Goal: Task Accomplishment & Management: Manage account settings

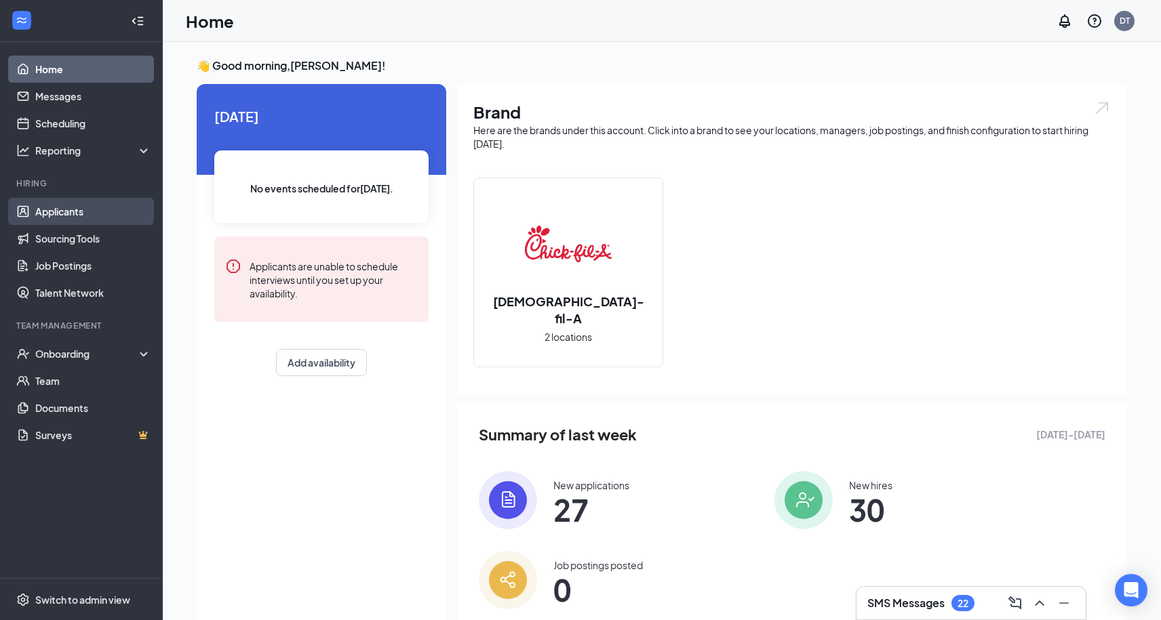
click at [77, 211] on link "Applicants" at bounding box center [93, 211] width 116 height 27
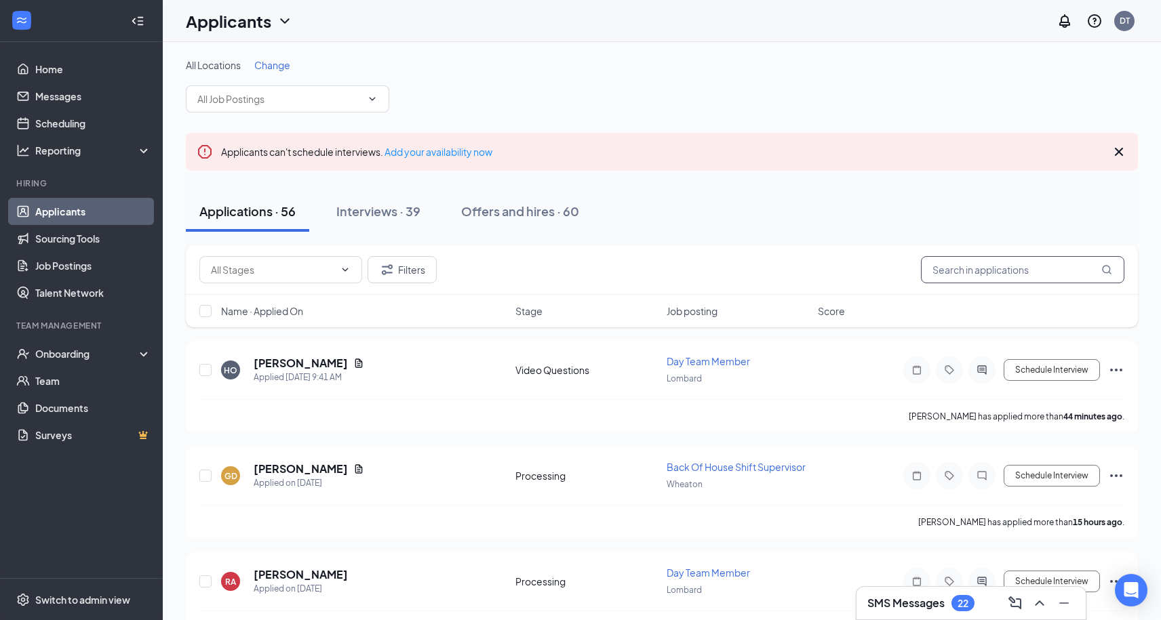
click at [979, 273] on input "text" at bounding box center [1022, 269] width 203 height 27
paste input "[PERSON_NAME]"
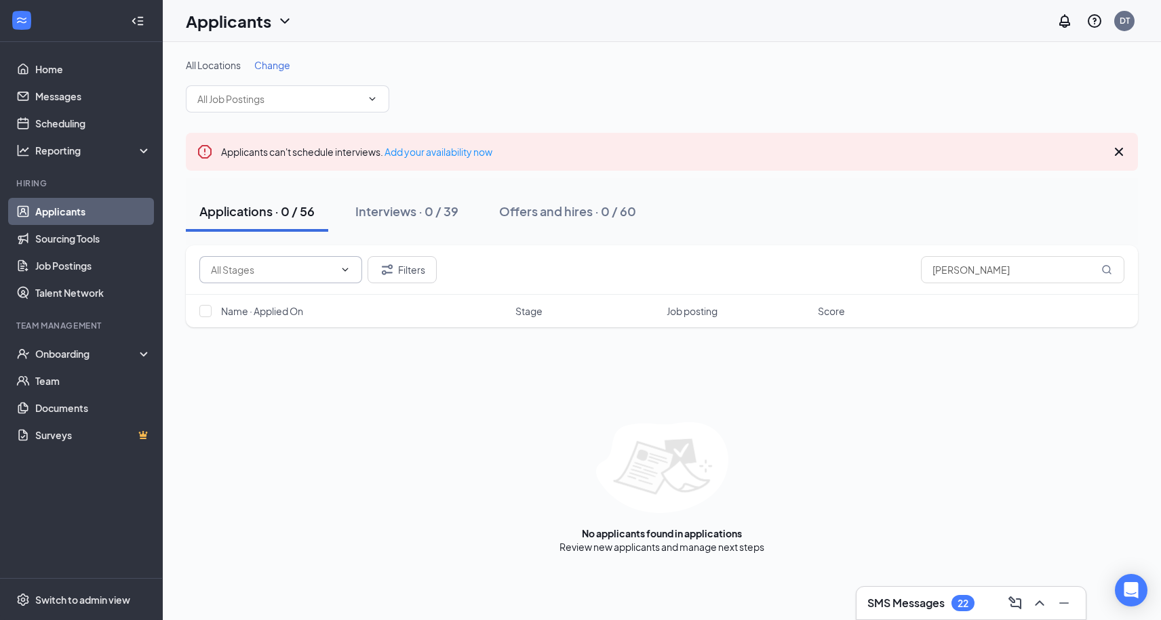
click at [245, 272] on input "text" at bounding box center [272, 269] width 123 height 15
click at [403, 276] on button "Filters" at bounding box center [402, 269] width 69 height 27
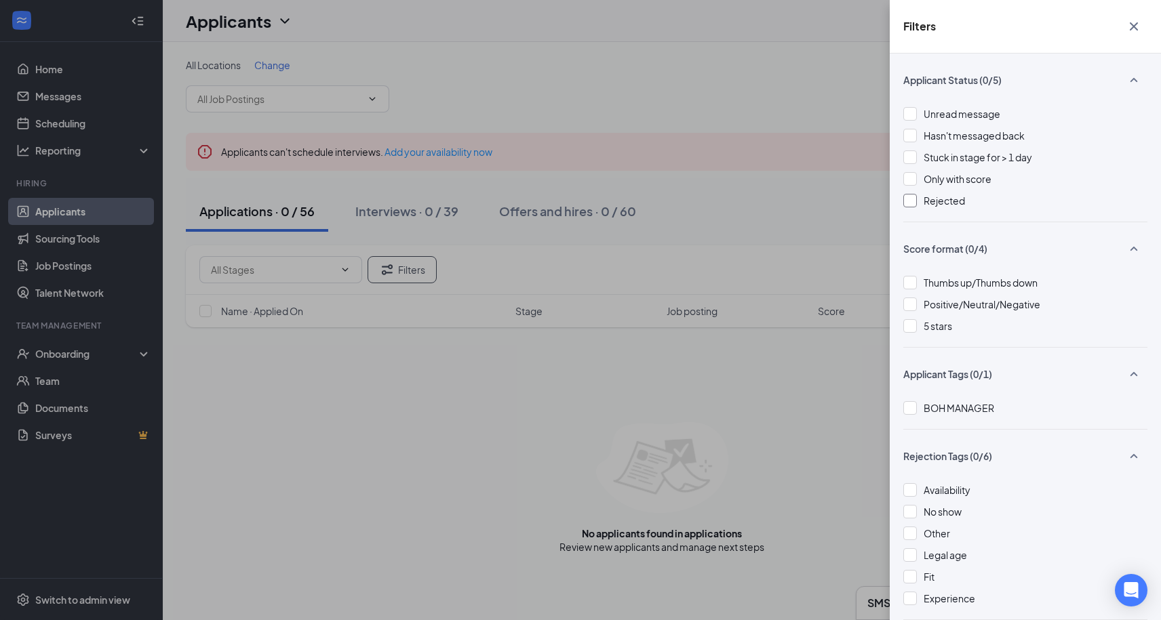
click at [919, 203] on div "Rejected" at bounding box center [1025, 200] width 244 height 15
click at [757, 360] on div "Filters Applicant Status (0/5) Unread message Hasn't messaged back Stuck in sta…" at bounding box center [580, 310] width 1161 height 620
click at [811, 151] on div "Filters Applicant Status (0/5) Unread message Hasn't messaged back Stuck in sta…" at bounding box center [580, 310] width 1161 height 620
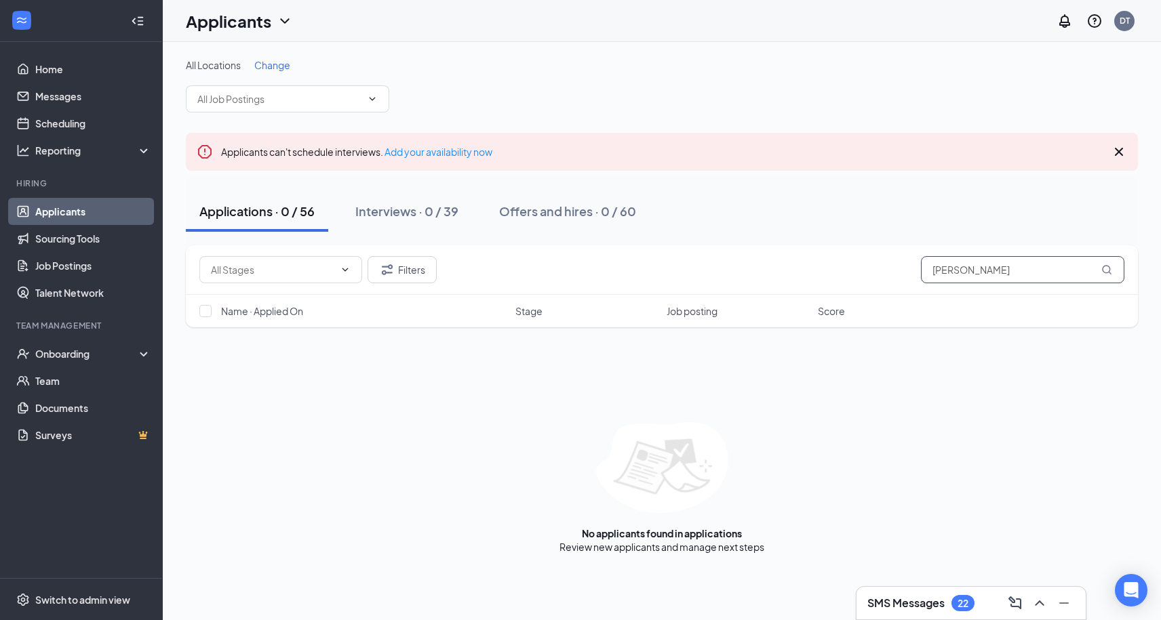
click at [960, 261] on input "[PERSON_NAME]" at bounding box center [1022, 269] width 203 height 27
paste input "[PERSON_NAME]"
click at [1031, 264] on input "[PERSON_NAME]" at bounding box center [1022, 269] width 203 height 27
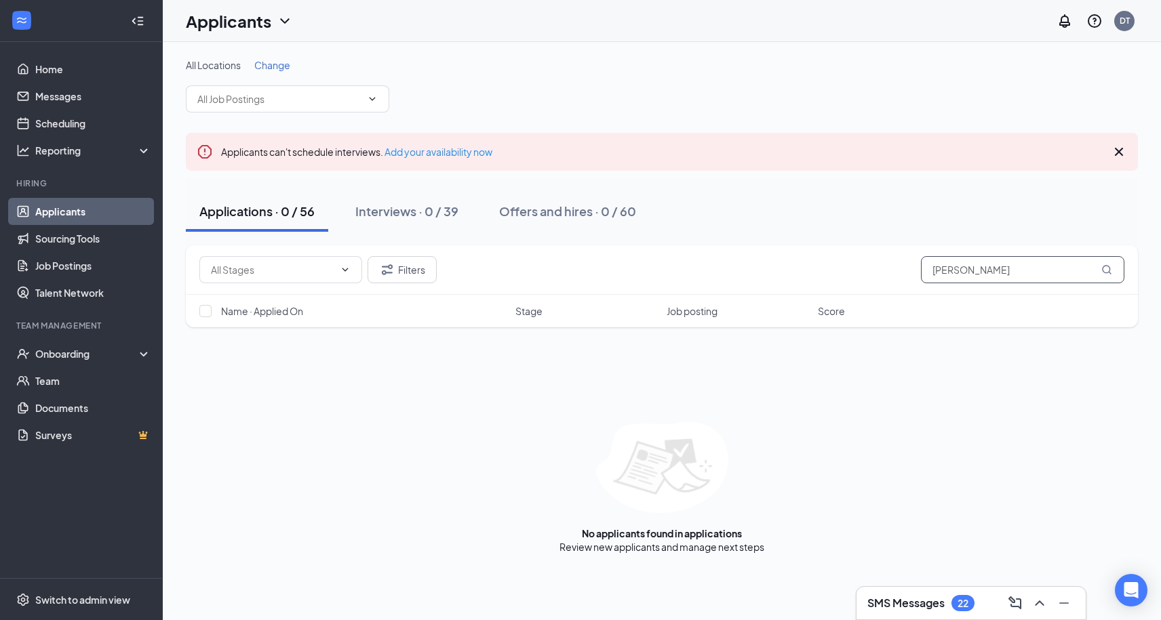
click at [1031, 264] on input "[PERSON_NAME]" at bounding box center [1022, 269] width 203 height 27
paste input "[PERSON_NAME]"
type input "[PERSON_NAME]"
click at [70, 260] on link "Job Postings" at bounding box center [93, 265] width 116 height 27
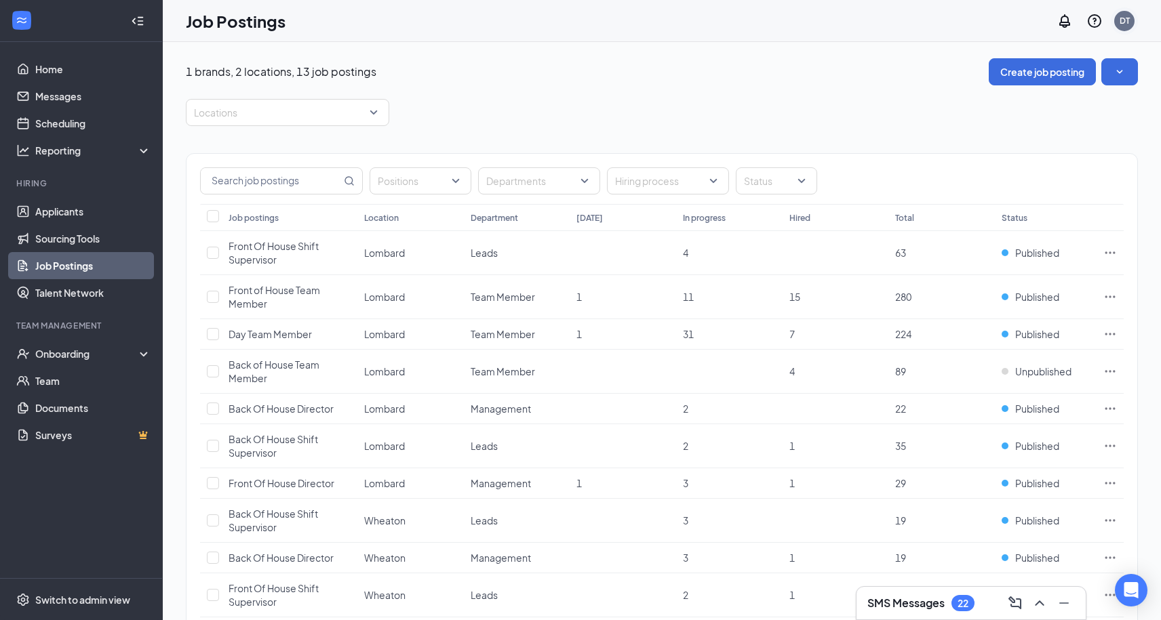
click at [1128, 30] on div "DT" at bounding box center [1124, 20] width 27 height 27
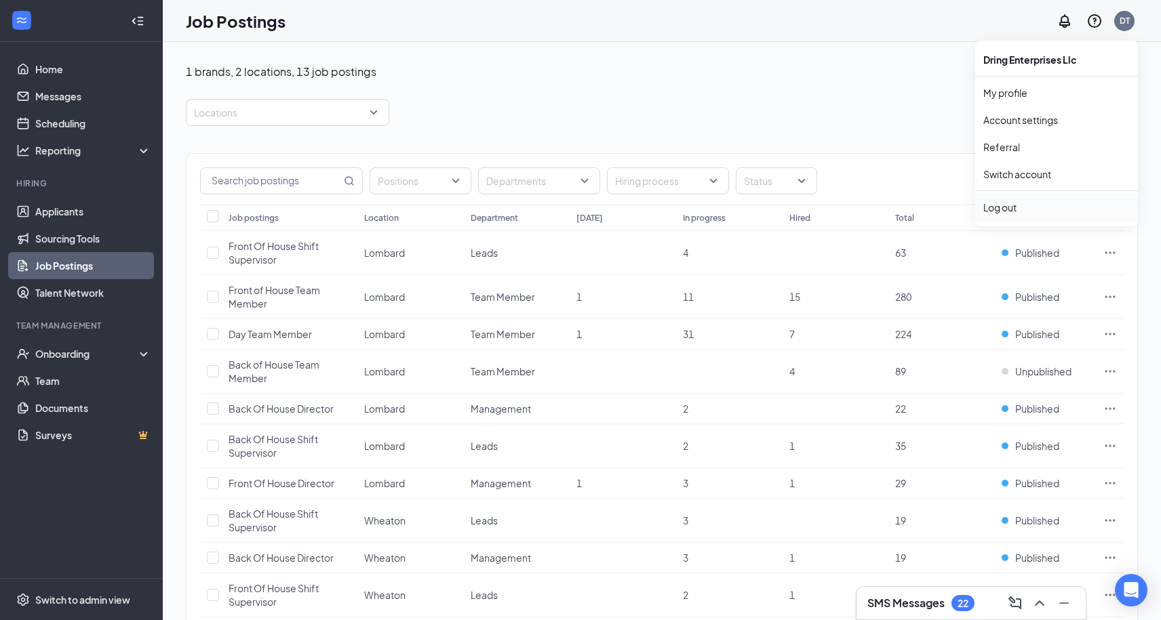
click at [1009, 214] on div "Log out" at bounding box center [1056, 208] width 146 height 14
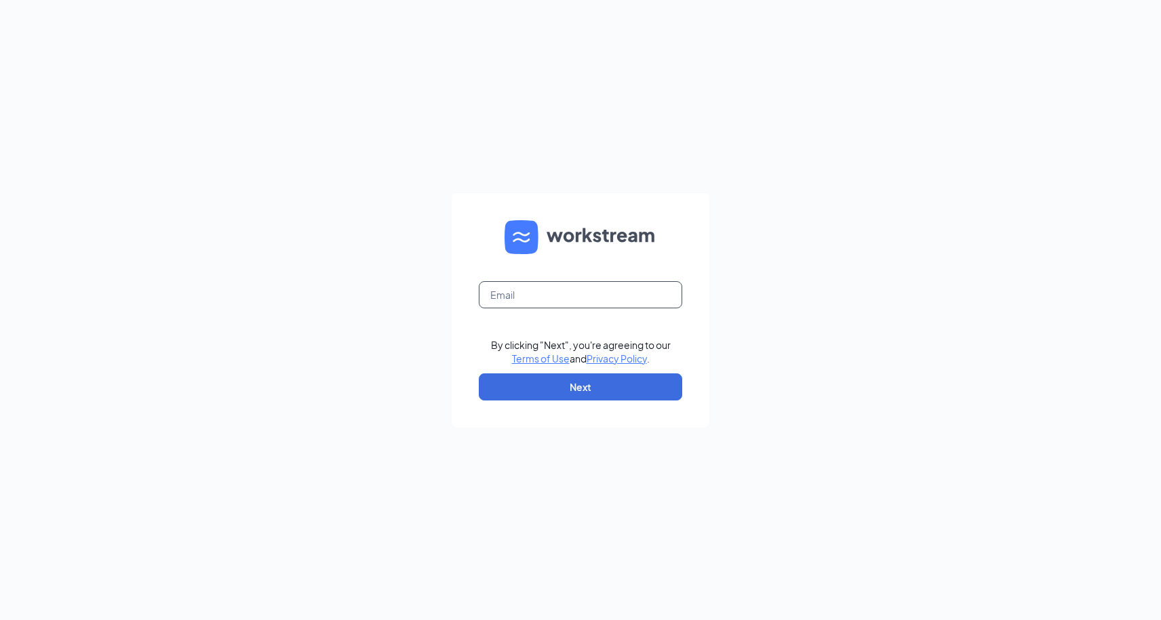
click at [654, 298] on input "text" at bounding box center [580, 294] width 203 height 27
type input "[EMAIL_ADDRESS][DOMAIN_NAME]"
click at [591, 378] on button "Next" at bounding box center [580, 387] width 203 height 27
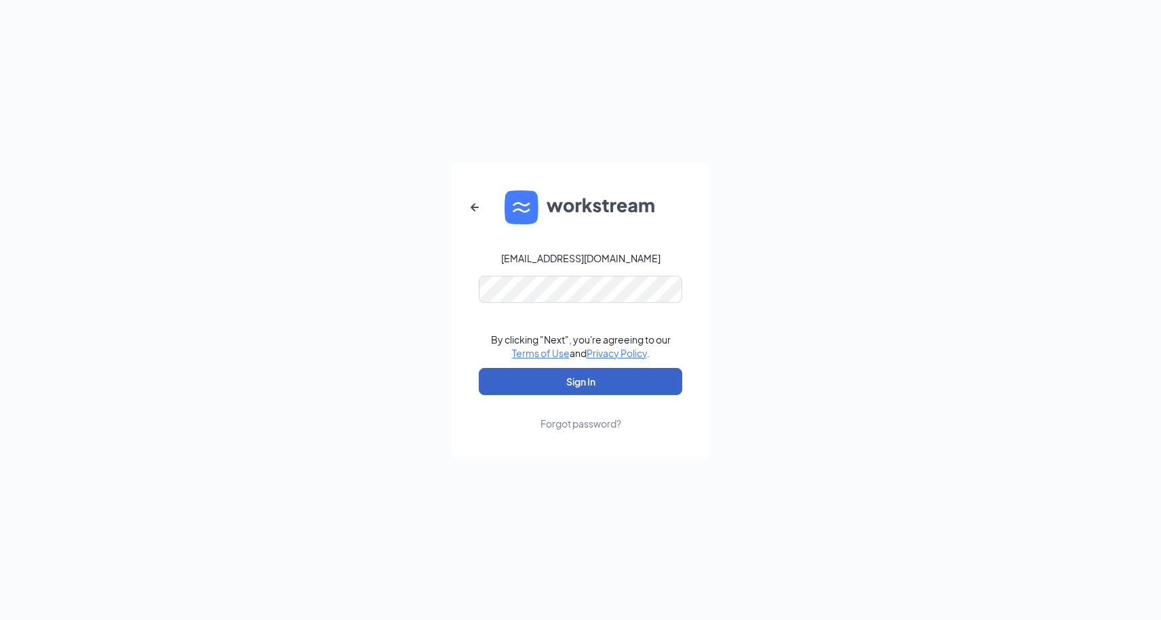
click at [622, 373] on button "Sign In" at bounding box center [580, 381] width 203 height 27
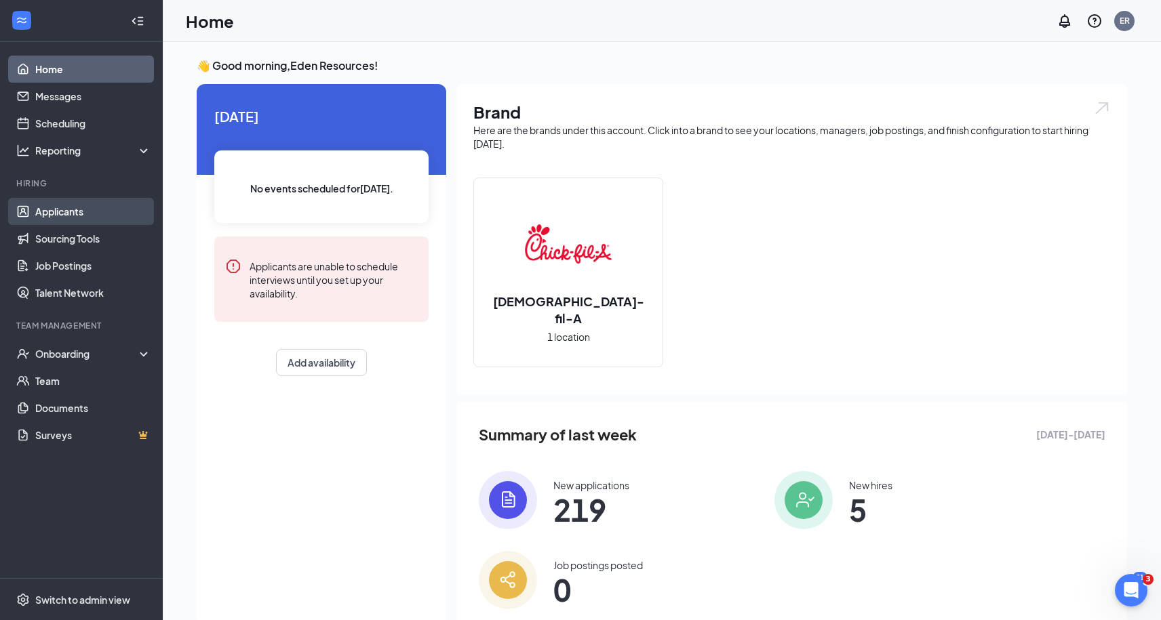
click at [71, 216] on link "Applicants" at bounding box center [93, 211] width 116 height 27
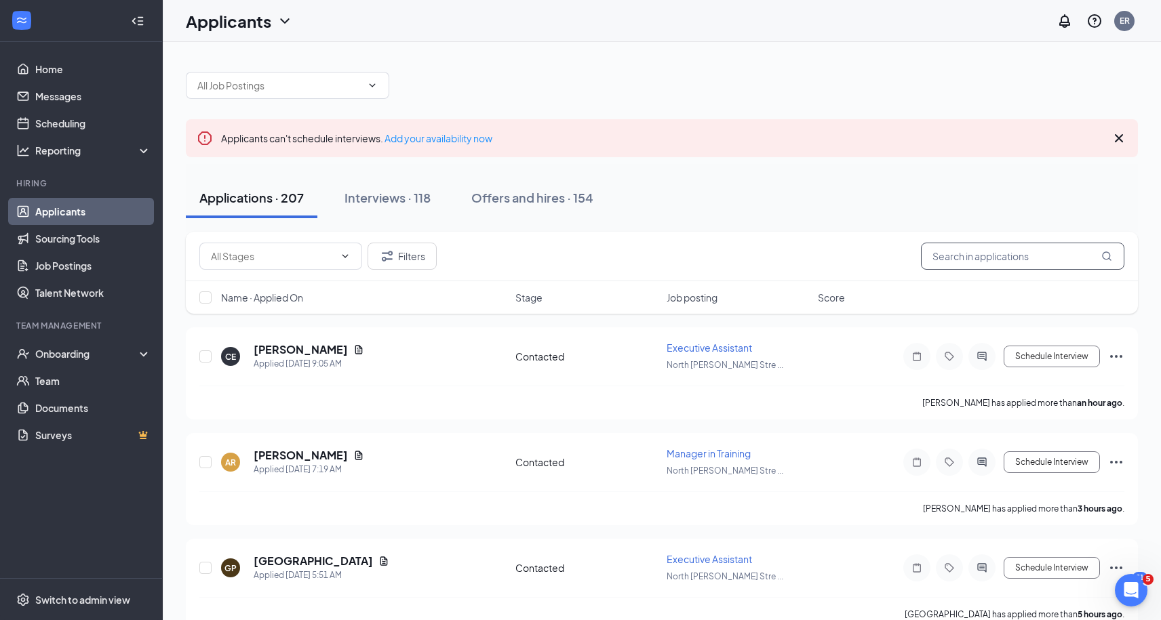
click at [1037, 258] on input "text" at bounding box center [1022, 256] width 203 height 27
paste input "[PERSON_NAME]"
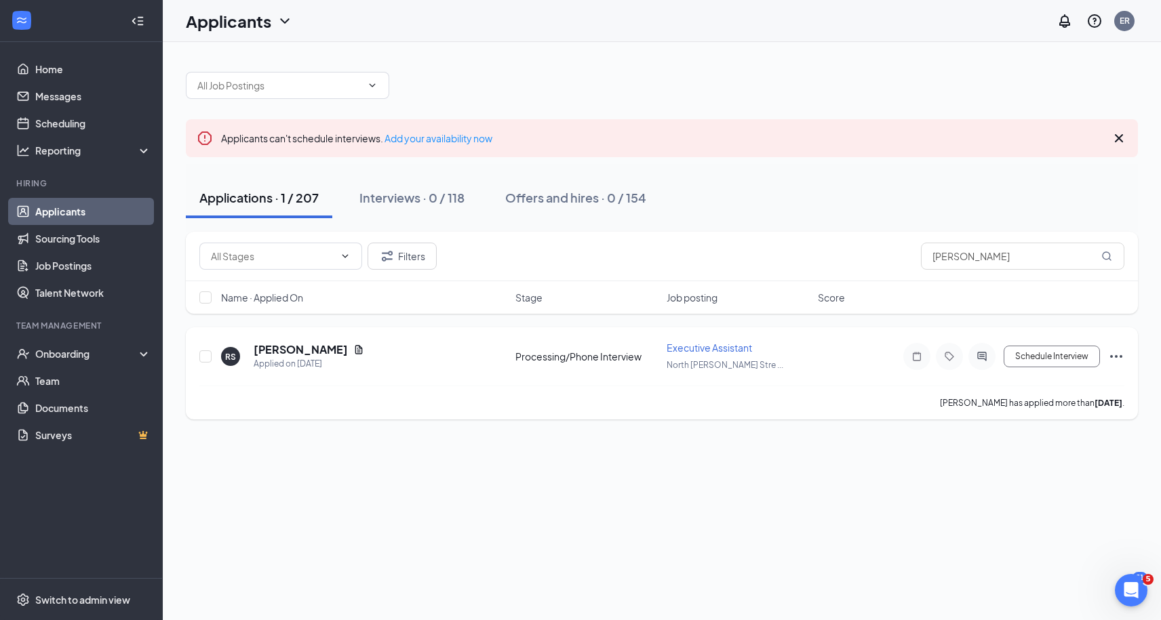
click at [1119, 356] on icon "Ellipses" at bounding box center [1116, 357] width 16 height 16
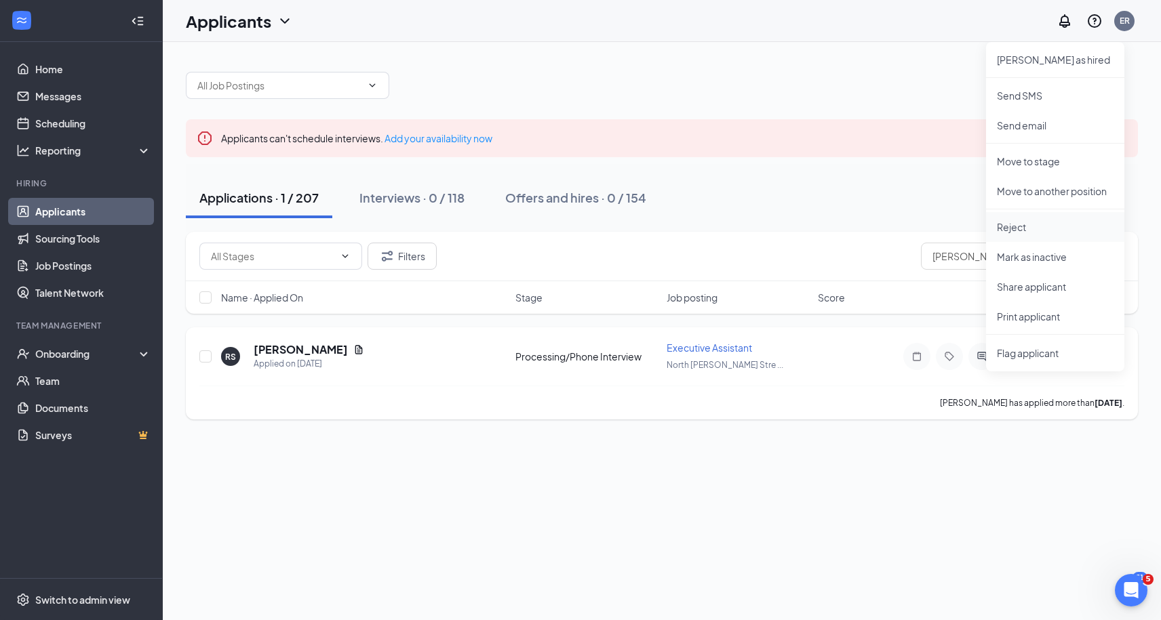
click at [1029, 235] on li "Reject" at bounding box center [1055, 227] width 138 height 30
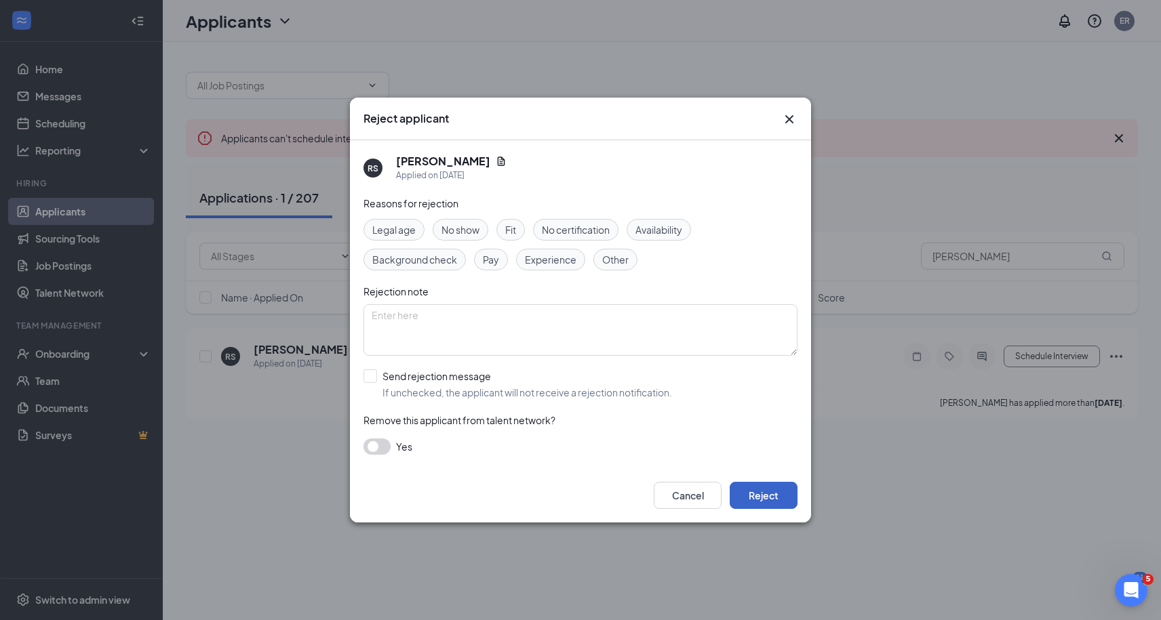
click at [776, 491] on button "Reject" at bounding box center [764, 495] width 68 height 27
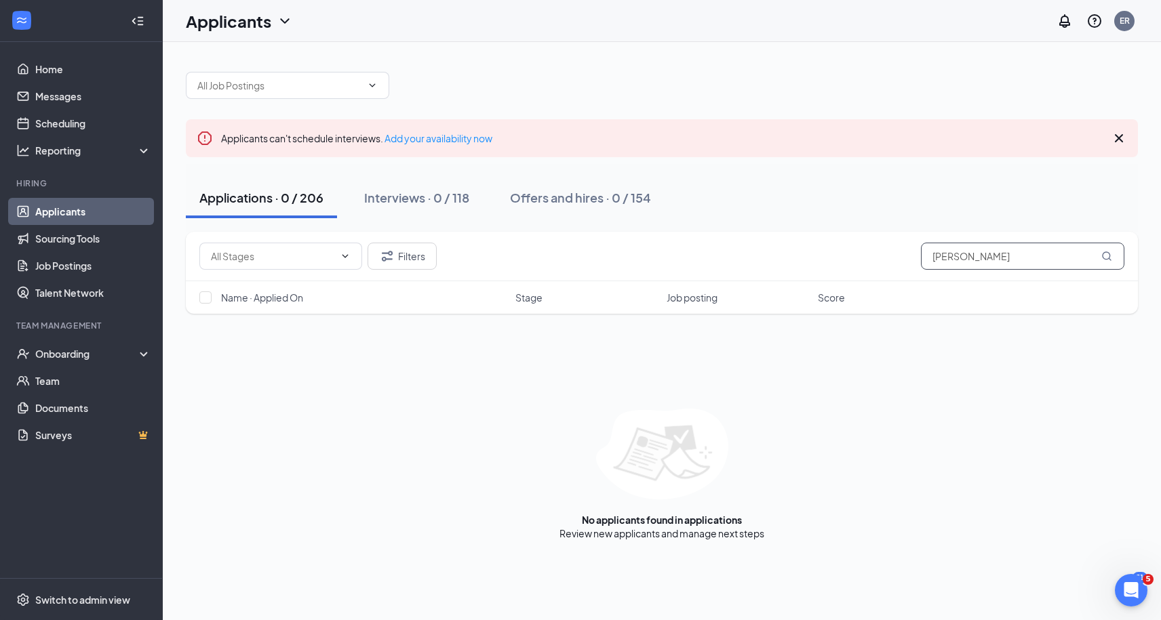
click at [1013, 255] on input "[PERSON_NAME]" at bounding box center [1022, 256] width 203 height 27
paste input "[PERSON_NAME]"
click at [1024, 254] on input "[PERSON_NAME]" at bounding box center [1022, 256] width 203 height 27
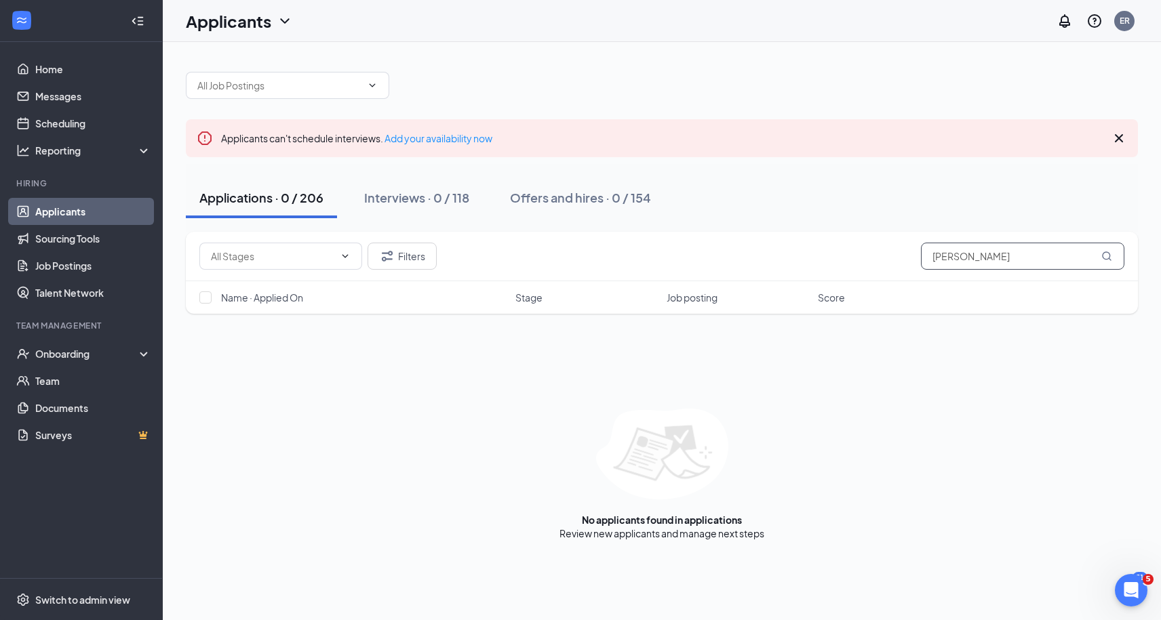
click at [1024, 254] on input "[PERSON_NAME]" at bounding box center [1022, 256] width 203 height 27
paste input "[PERSON_NAME]"
click at [968, 262] on input "[PERSON_NAME]" at bounding box center [1022, 256] width 203 height 27
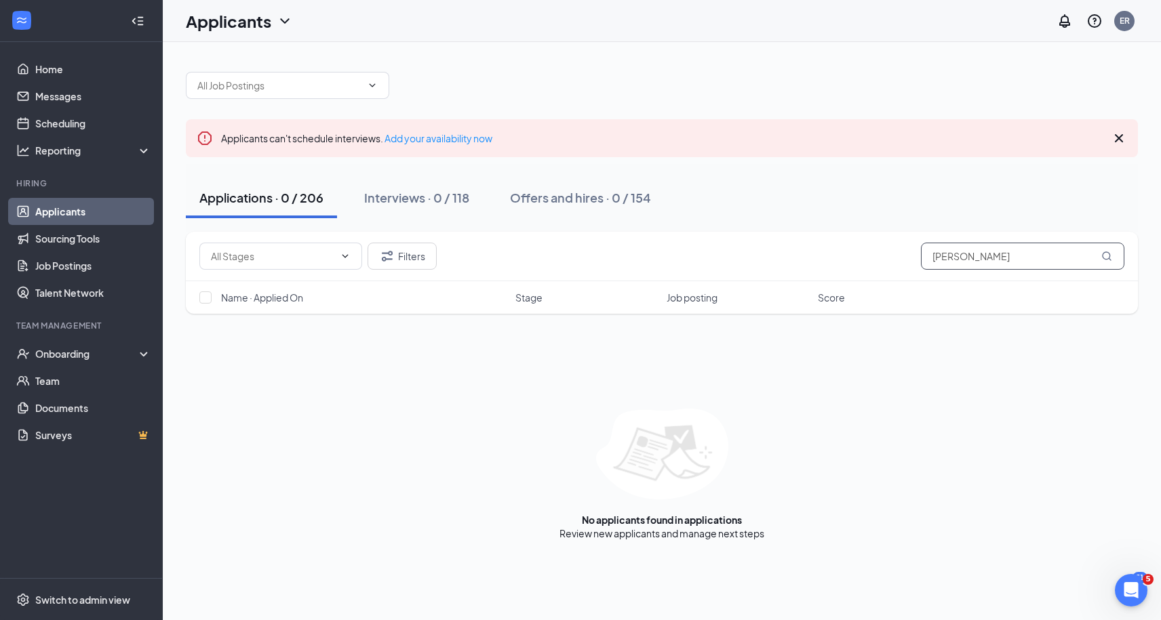
click at [968, 262] on input "[PERSON_NAME]" at bounding box center [1022, 256] width 203 height 27
paste input "[PERSON_NAME]"
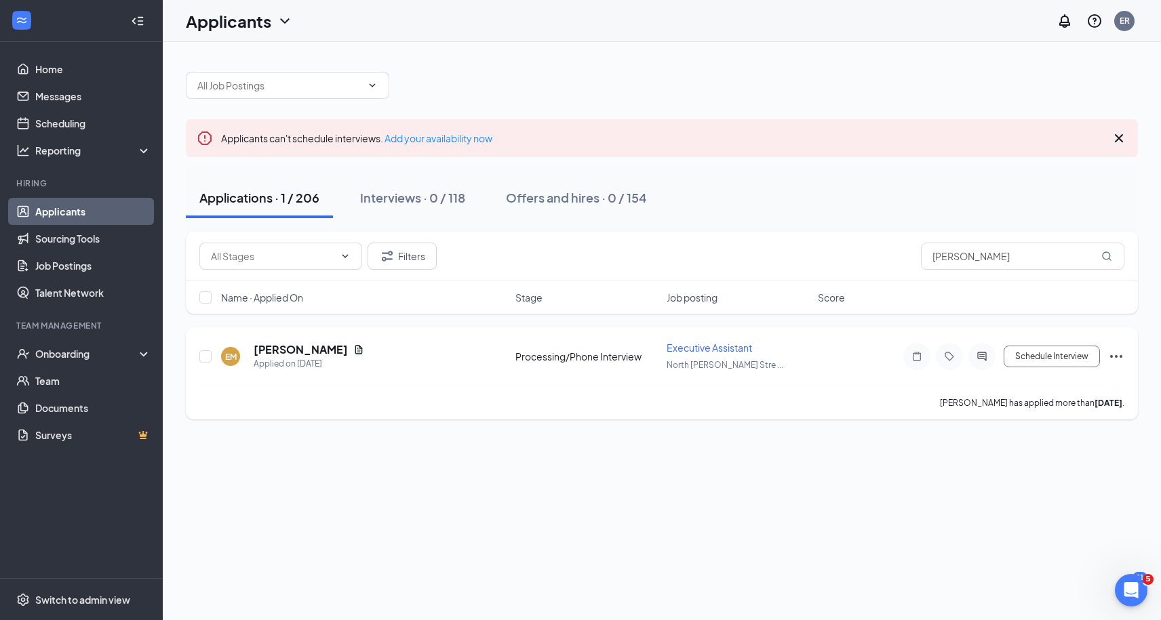
click at [1115, 353] on icon "Ellipses" at bounding box center [1116, 357] width 16 height 16
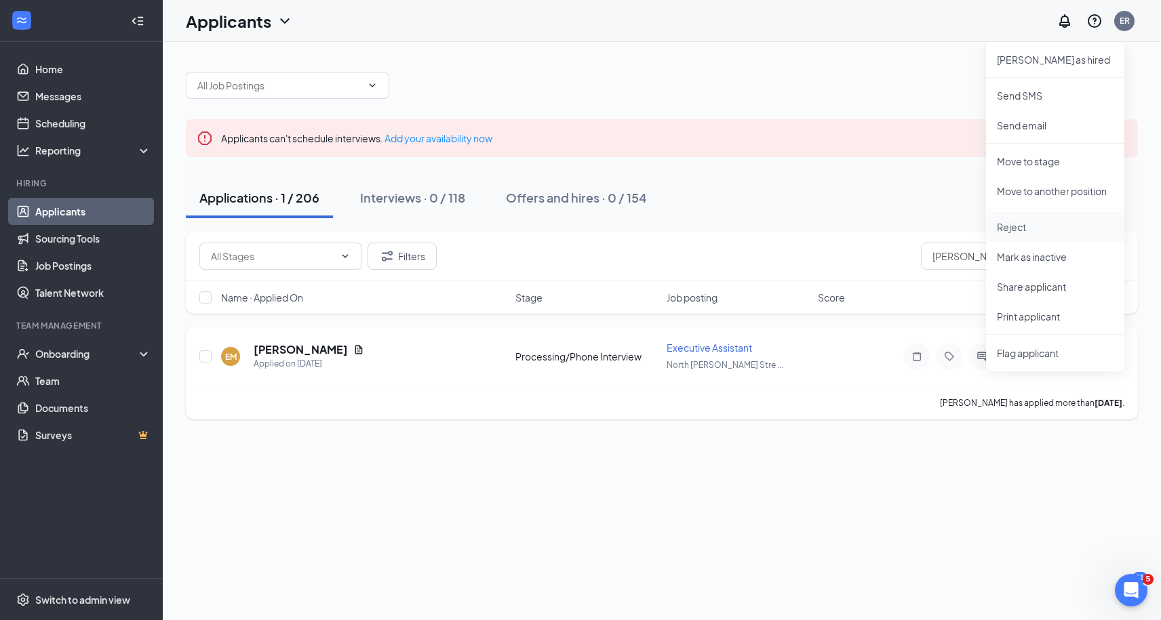
click at [1031, 225] on p "Reject" at bounding box center [1055, 227] width 117 height 14
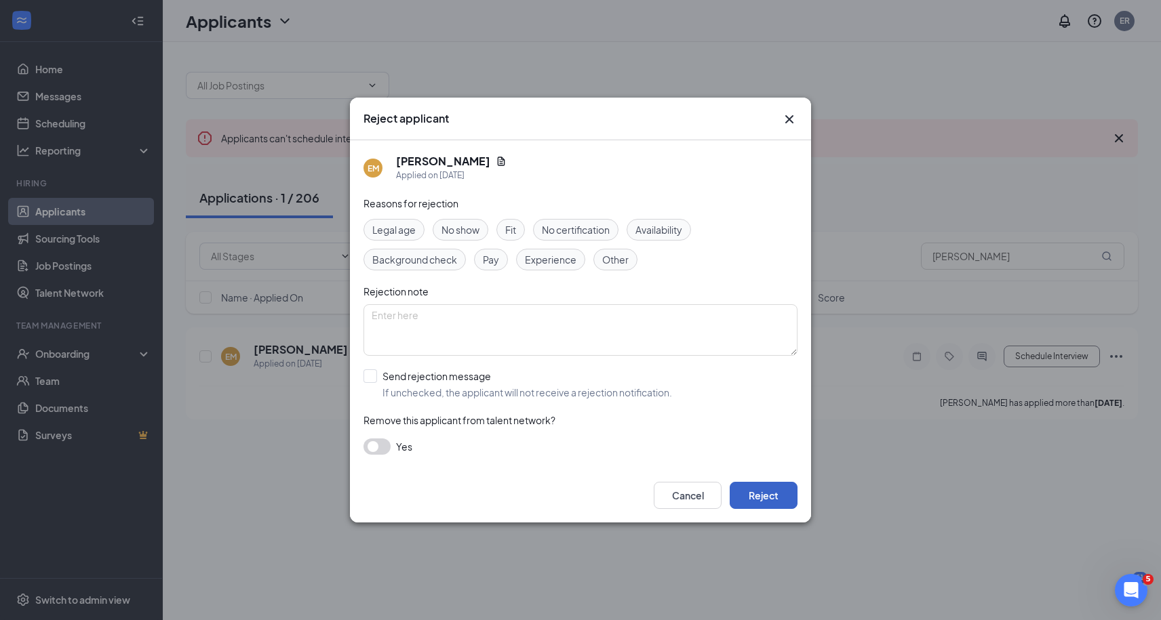
click at [763, 500] on button "Reject" at bounding box center [764, 495] width 68 height 27
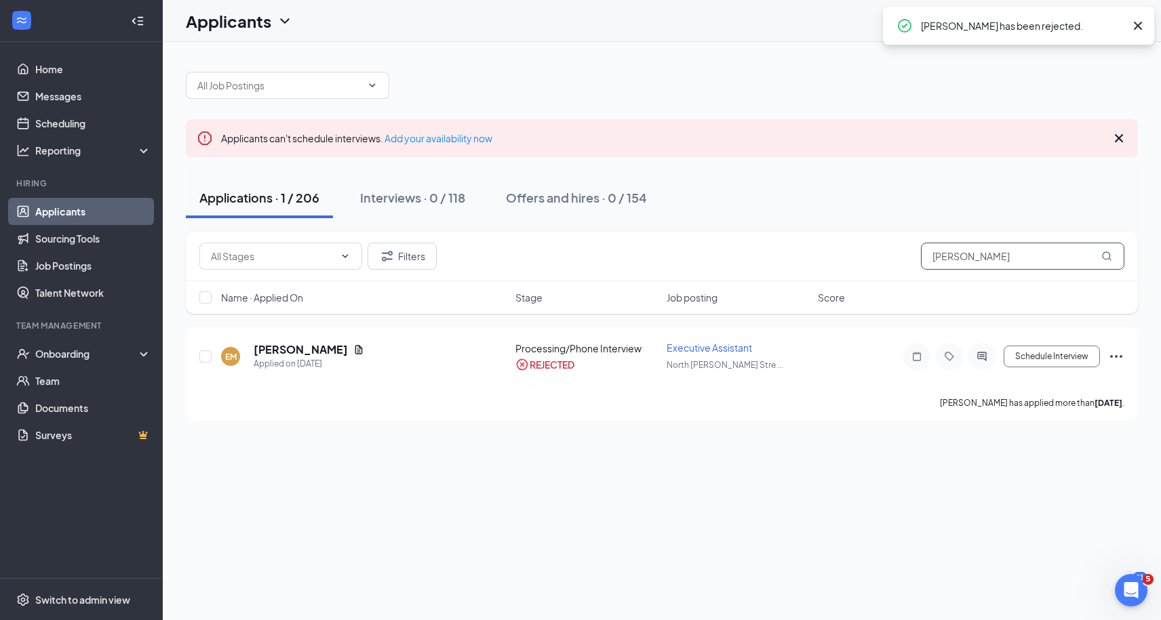
click at [1030, 258] on input "[PERSON_NAME]" at bounding box center [1022, 256] width 203 height 27
paste input "[PERSON_NAME]"
click at [1118, 355] on icon "Ellipses" at bounding box center [1116, 357] width 16 height 16
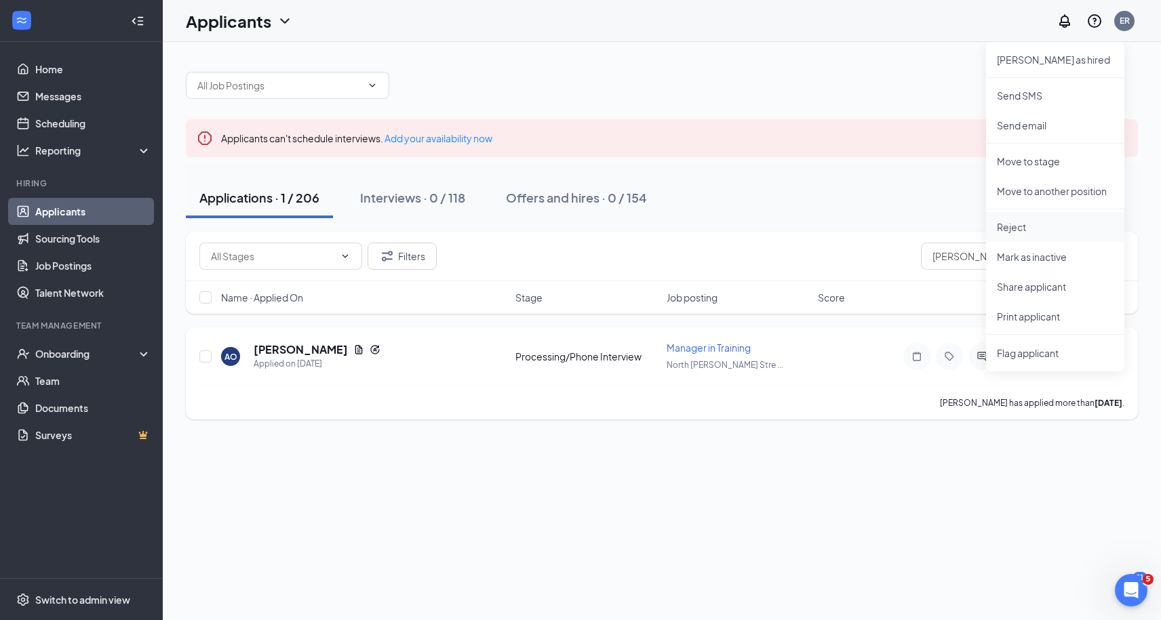
click at [1030, 225] on p "Reject" at bounding box center [1055, 227] width 117 height 14
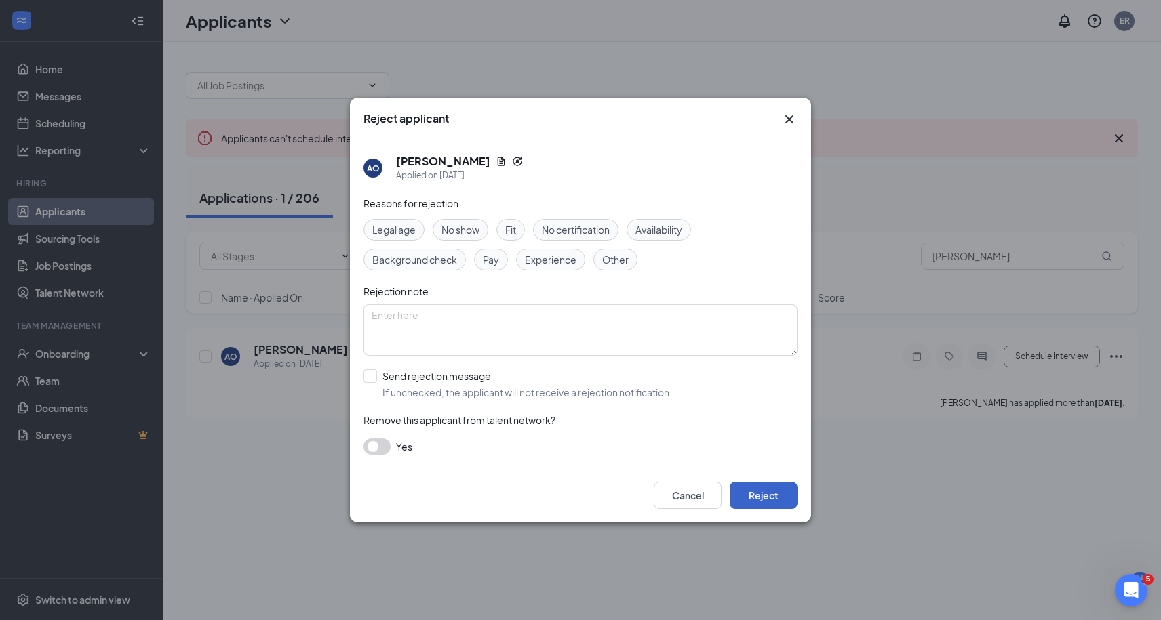
click at [762, 498] on button "Reject" at bounding box center [764, 495] width 68 height 27
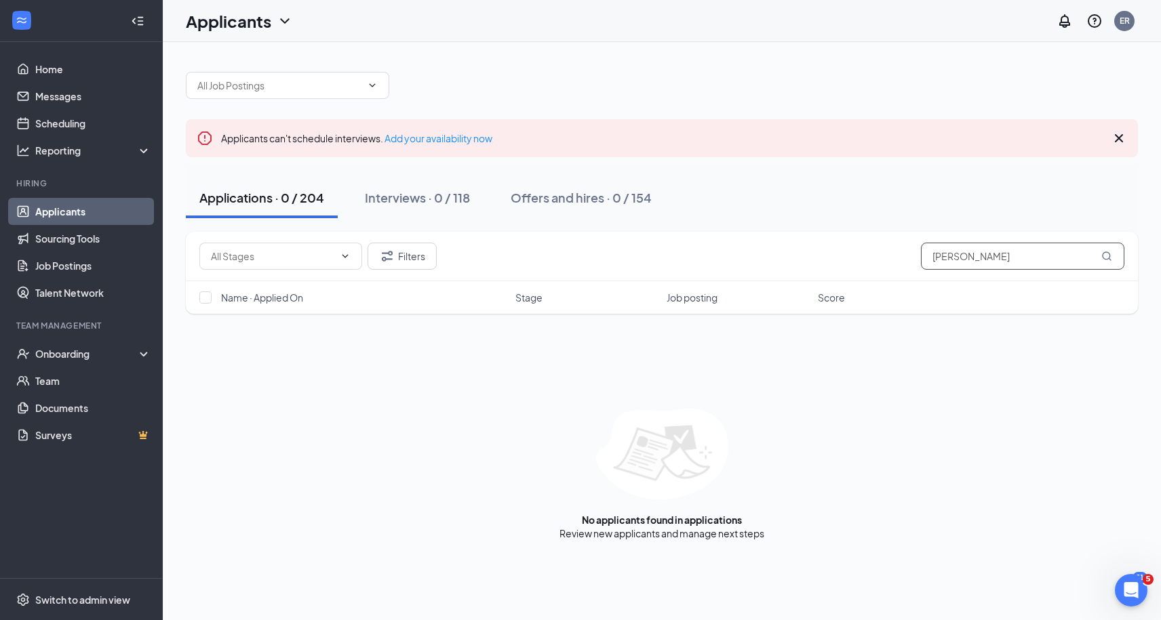
click at [962, 260] on input "[PERSON_NAME]" at bounding box center [1022, 256] width 203 height 27
paste input "[PERSON_NAME]"
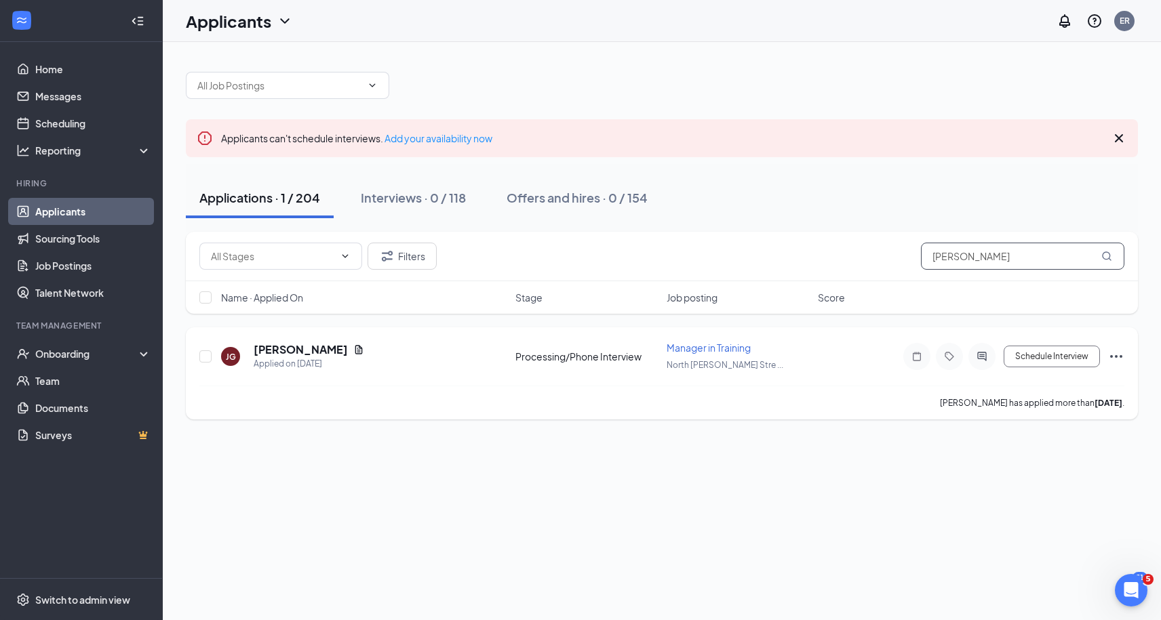
type input "[PERSON_NAME]"
click at [1121, 354] on icon "Ellipses" at bounding box center [1116, 357] width 16 height 16
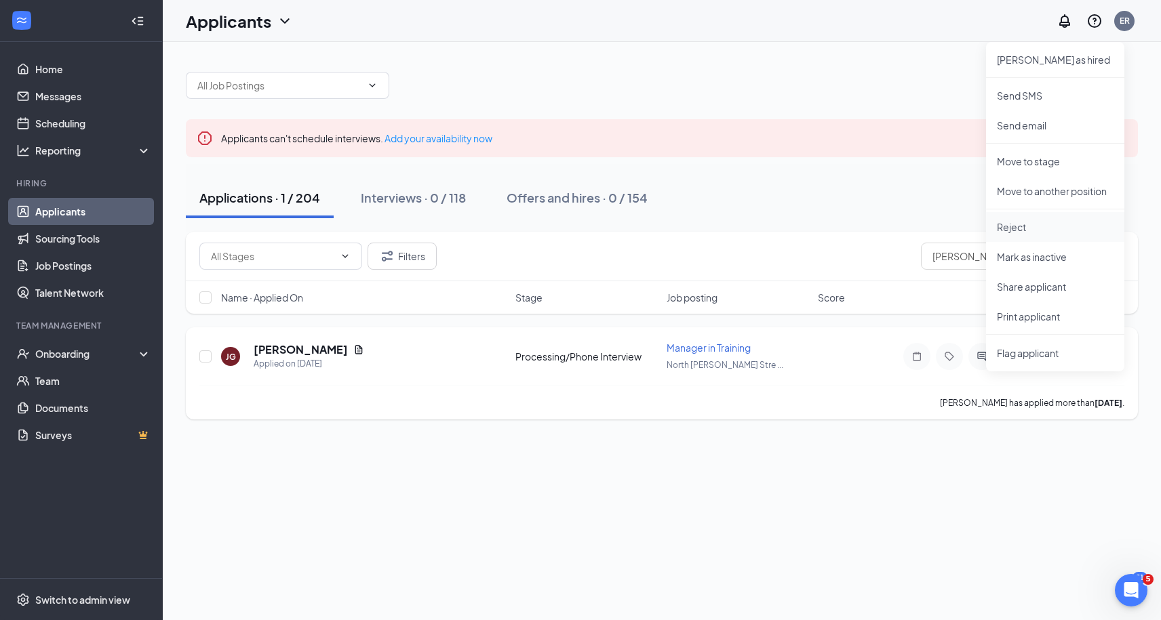
click at [1022, 224] on p "Reject" at bounding box center [1055, 227] width 117 height 14
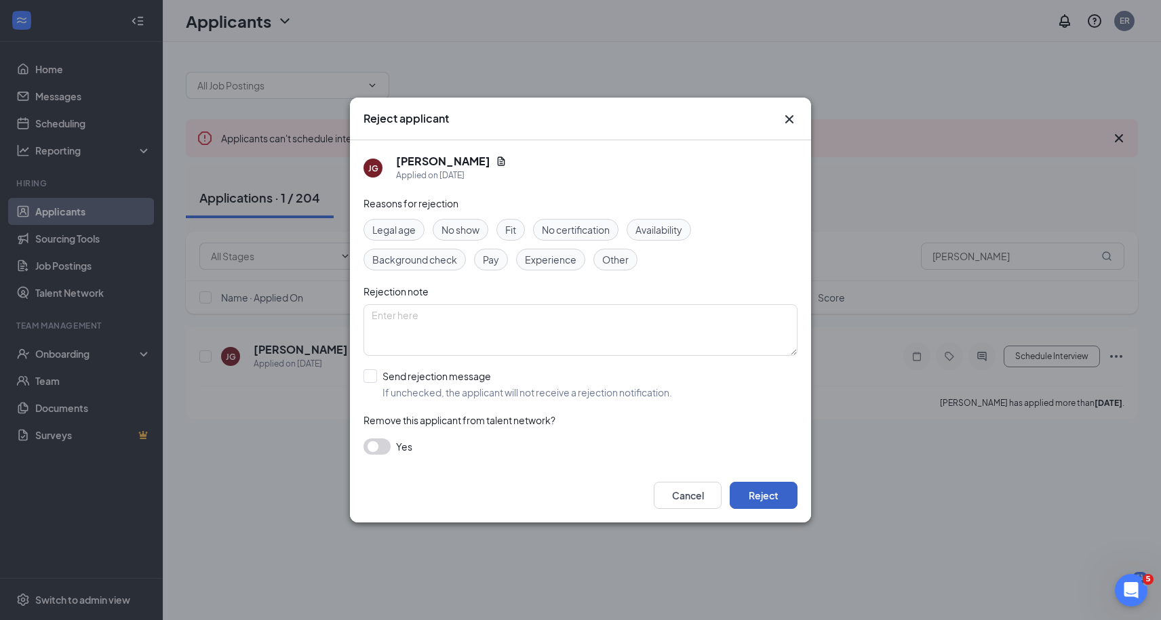
click at [774, 496] on button "Reject" at bounding box center [764, 495] width 68 height 27
